Goal: Task Accomplishment & Management: Manage account settings

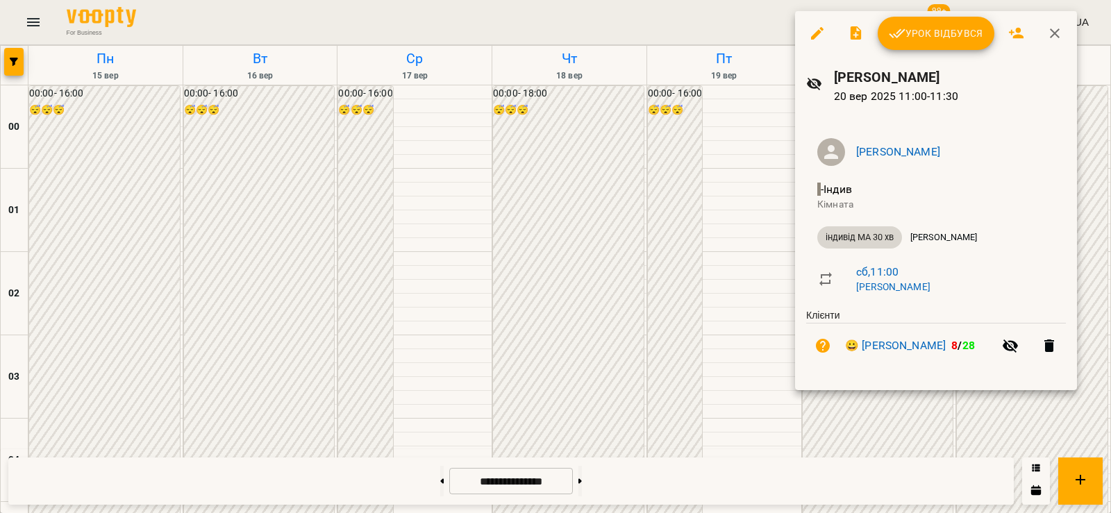
scroll to position [810, 0]
click at [705, 343] on div at bounding box center [555, 256] width 1111 height 513
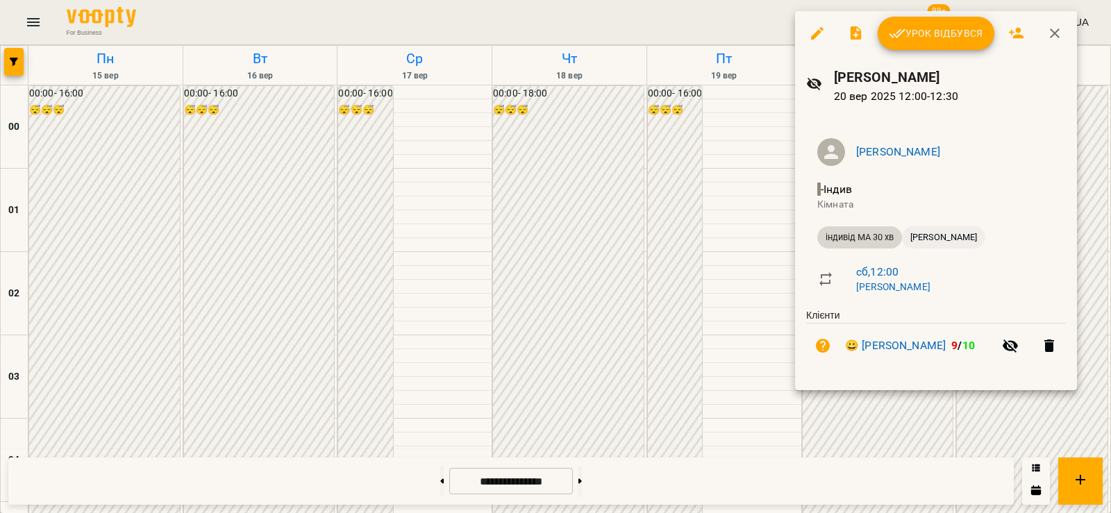
click at [936, 241] on span "[PERSON_NAME]" at bounding box center [943, 237] width 83 height 12
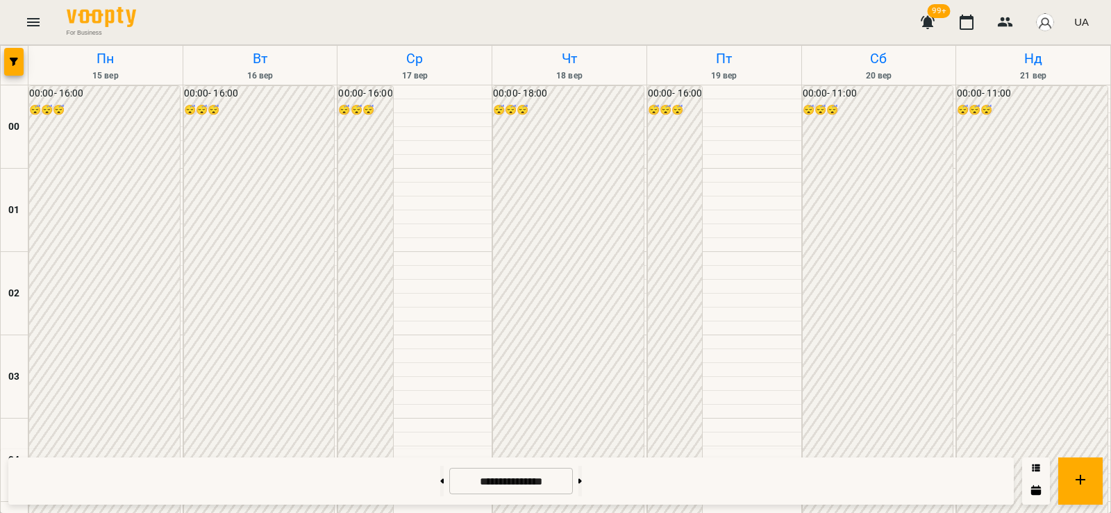
scroll to position [810, 0]
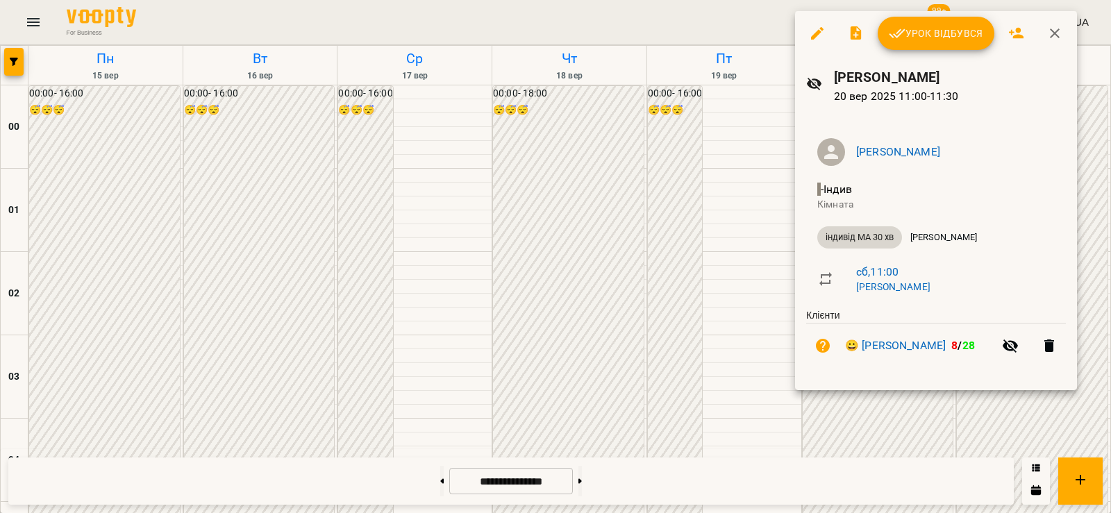
click at [932, 35] on span "Урок відбувся" at bounding box center [935, 33] width 94 height 17
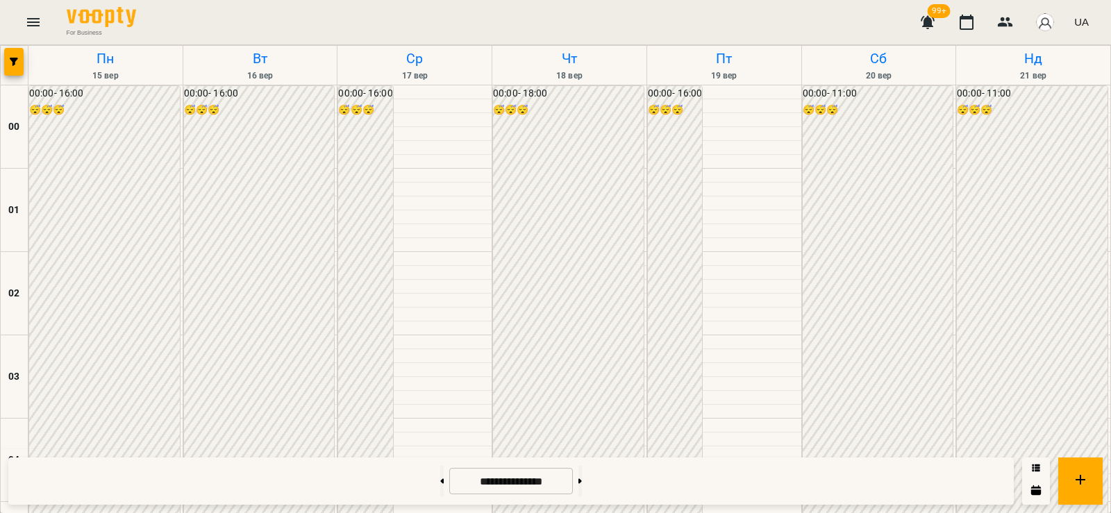
scroll to position [810, 0]
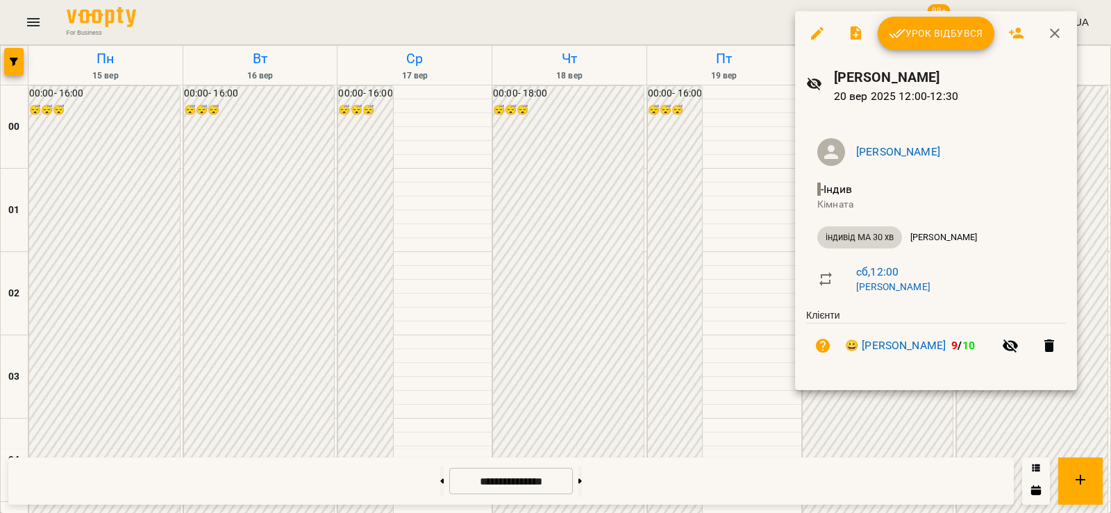
click at [925, 33] on span "Урок відбувся" at bounding box center [935, 33] width 94 height 17
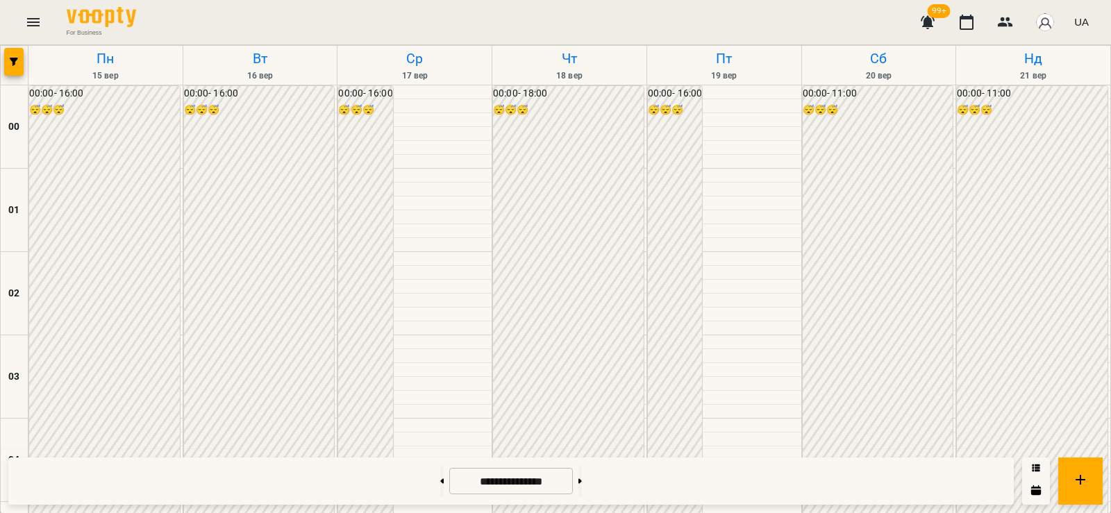
scroll to position [1458, 0]
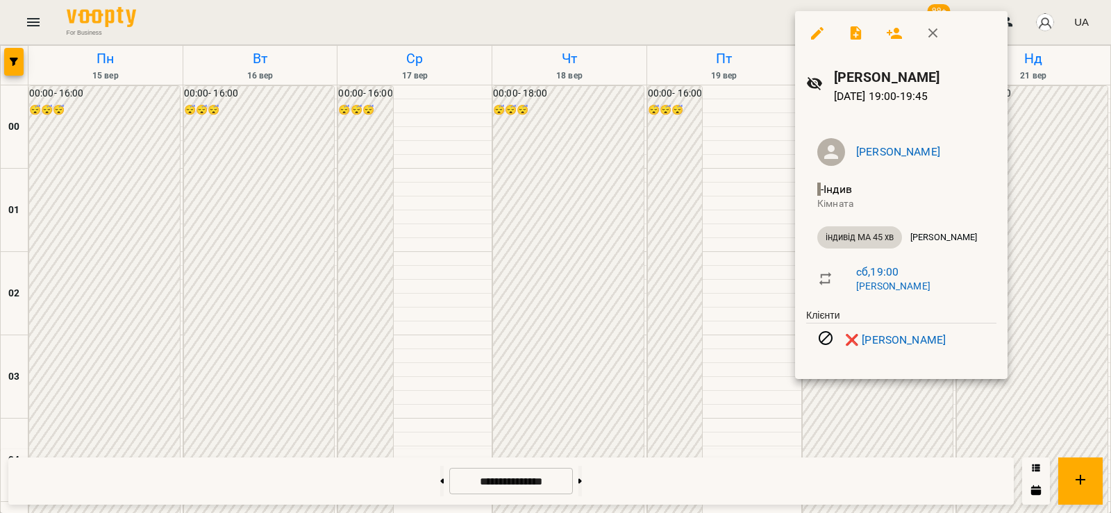
click at [831, 421] on div at bounding box center [555, 256] width 1111 height 513
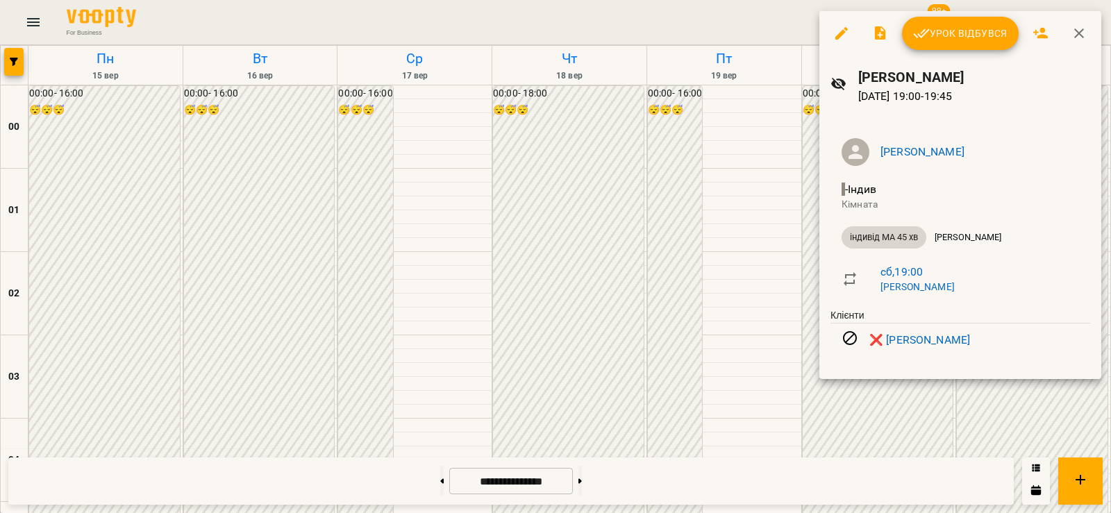
click at [856, 430] on div at bounding box center [555, 256] width 1111 height 513
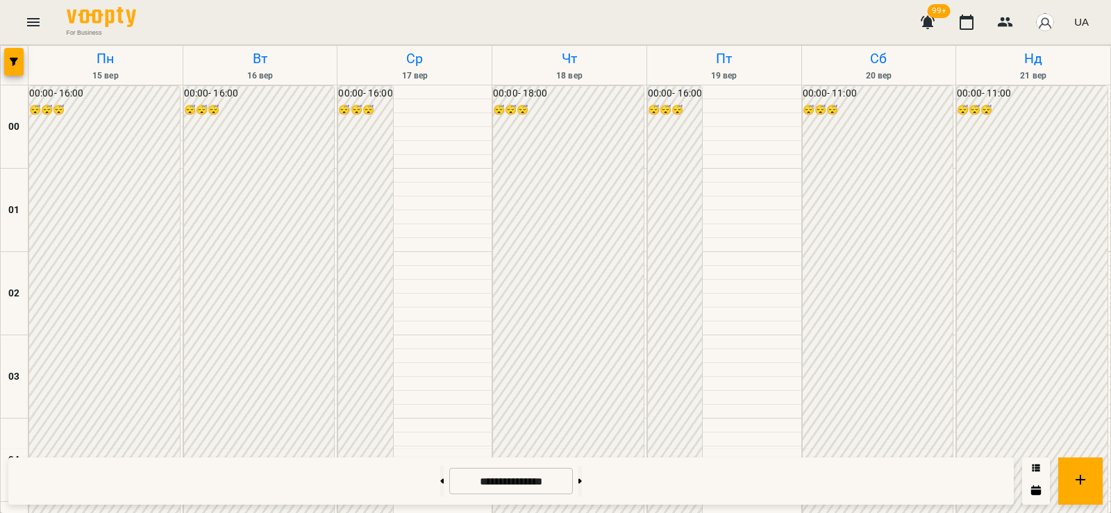
scroll to position [1296, 0]
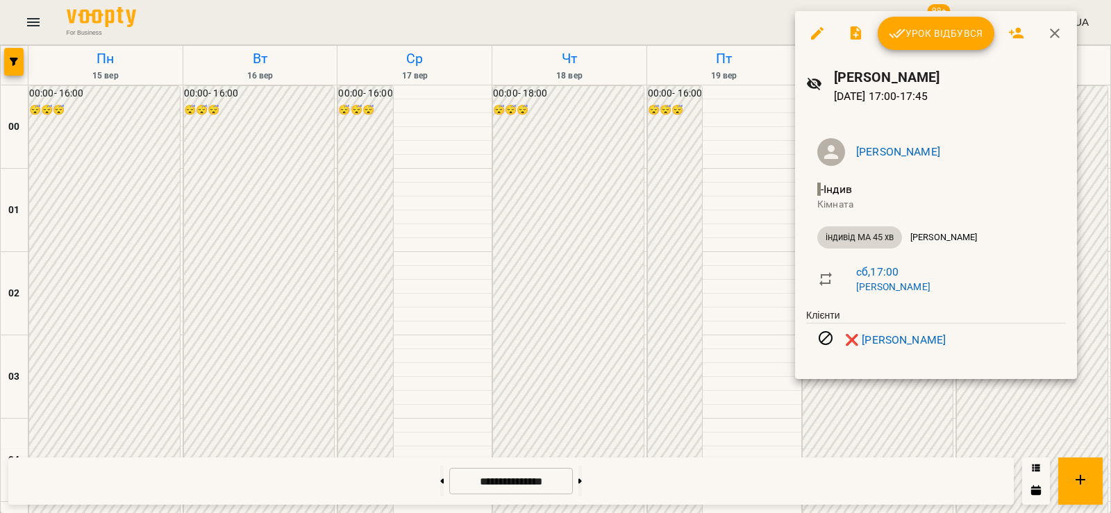
click at [611, 132] on div at bounding box center [555, 256] width 1111 height 513
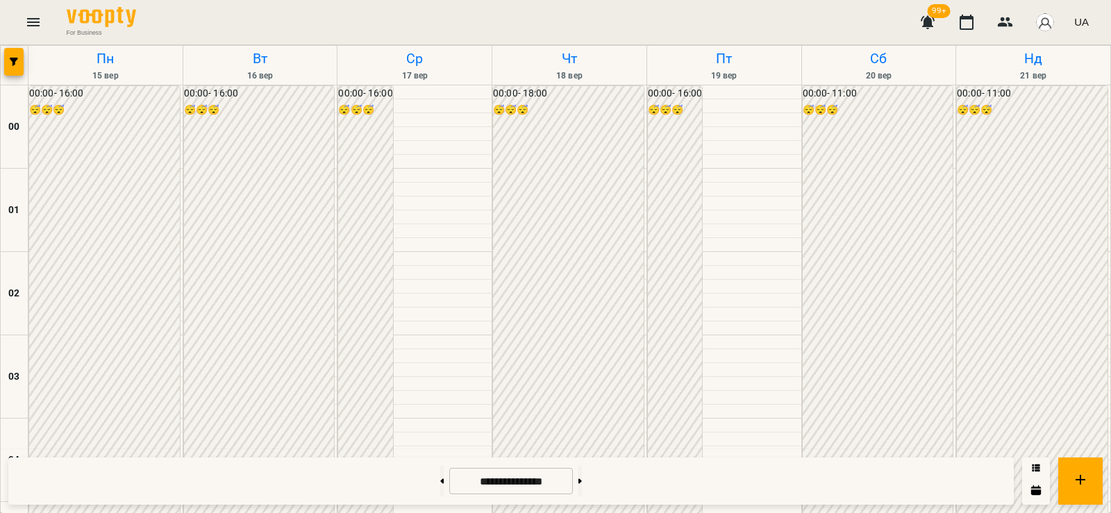
scroll to position [1458, 0]
click at [582, 478] on button at bounding box center [579, 481] width 3 height 31
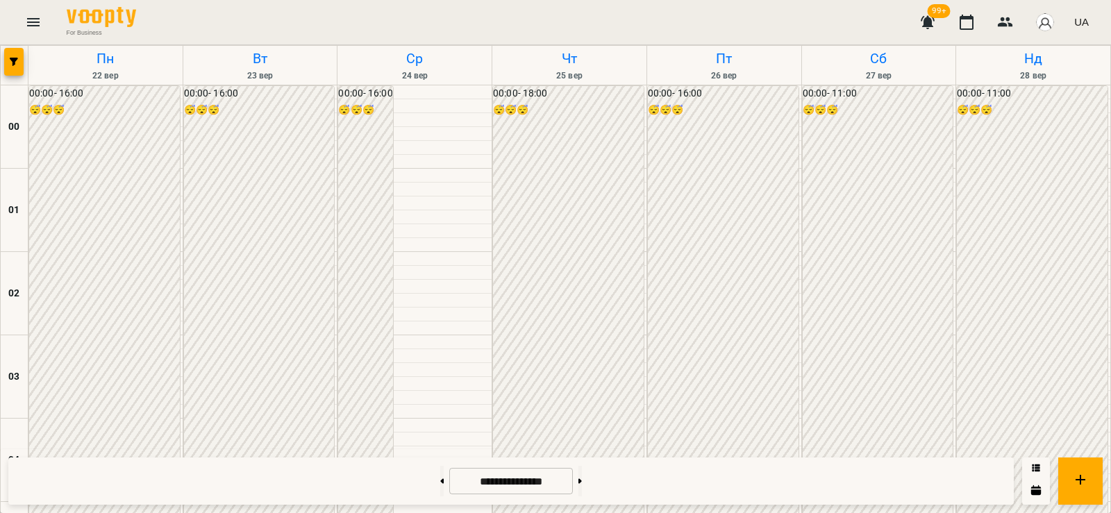
scroll to position [1619, 0]
click at [440, 484] on button at bounding box center [441, 481] width 3 height 31
type input "**********"
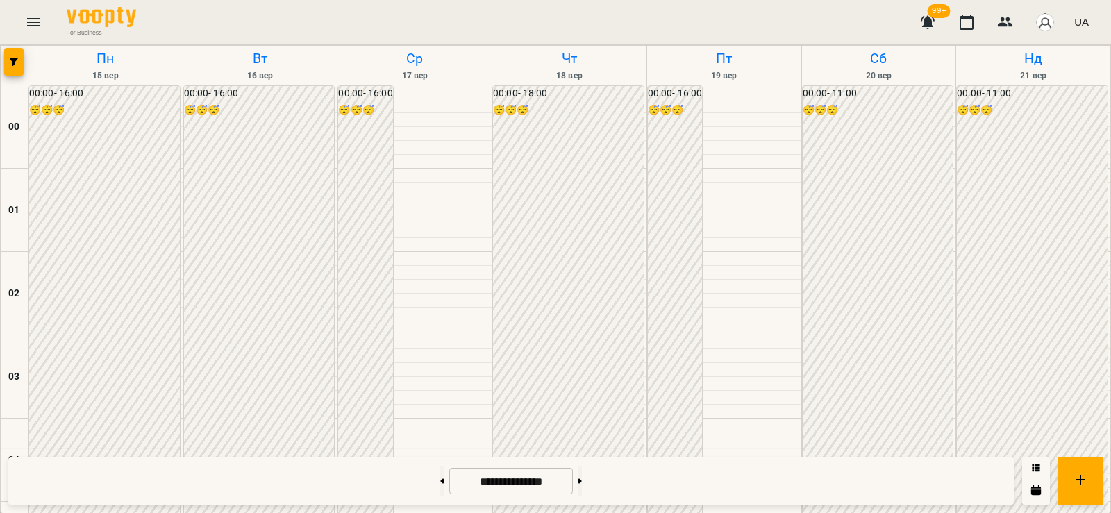
scroll to position [972, 0]
